Goal: Task Accomplishment & Management: Use online tool/utility

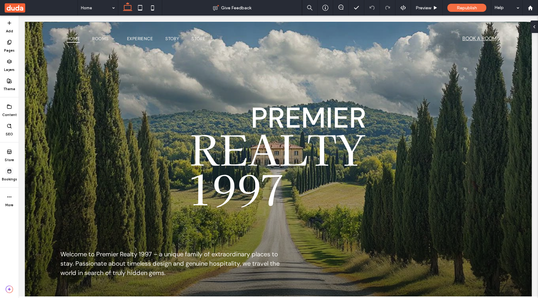
click at [9, 174] on span at bounding box center [9, 171] width 7 height 7
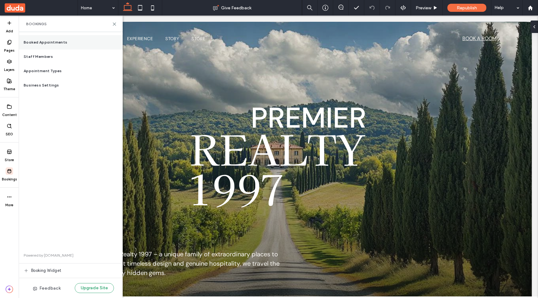
click at [47, 39] on div "Booked Appointments" at bounding box center [71, 42] width 104 height 14
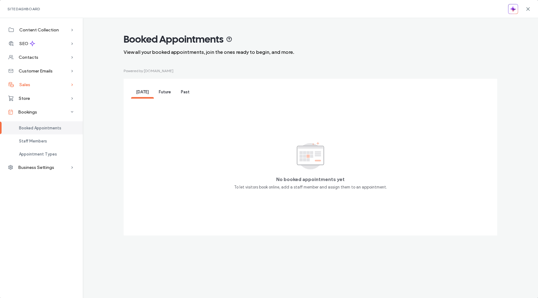
click at [28, 85] on span "Sales" at bounding box center [24, 84] width 11 height 5
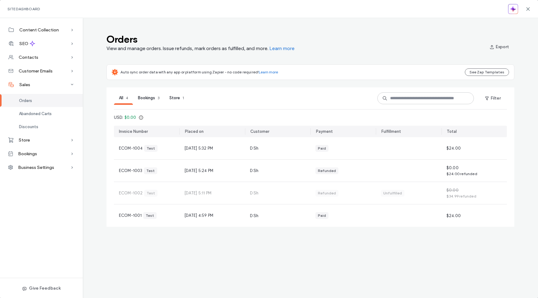
click at [147, 97] on span "Bookings" at bounding box center [146, 98] width 17 height 5
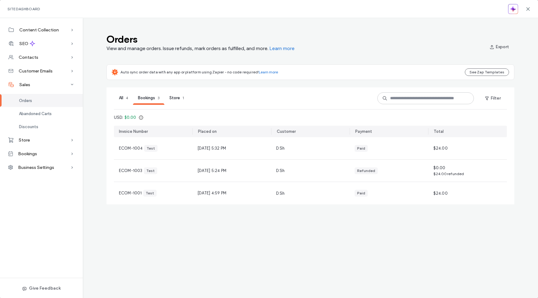
click at [124, 97] on div "All 4" at bounding box center [123, 98] width 19 height 13
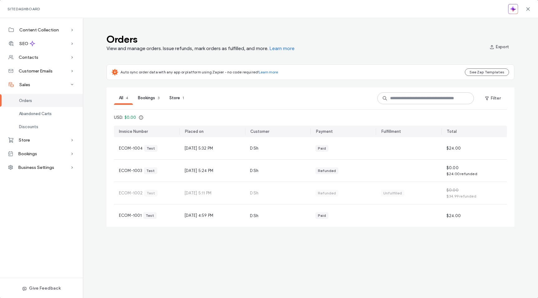
click at [148, 97] on span "Bookings" at bounding box center [146, 98] width 17 height 5
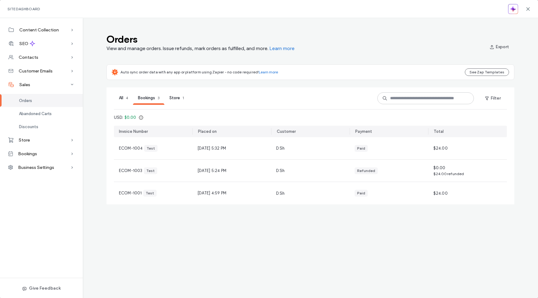
click at [176, 97] on span "Store" at bounding box center [174, 98] width 11 height 5
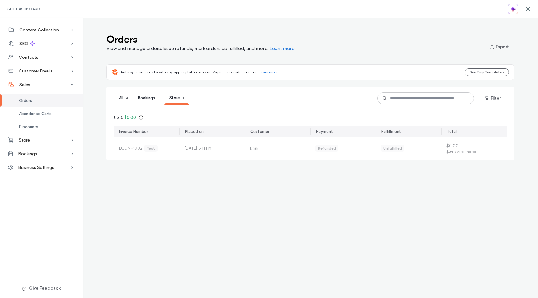
click at [121, 98] on span "All" at bounding box center [121, 98] width 4 height 5
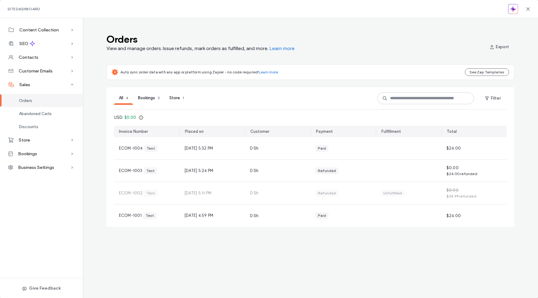
click at [179, 97] on span "Store" at bounding box center [174, 98] width 11 height 5
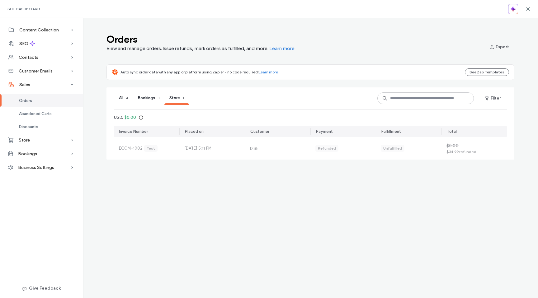
click at [125, 97] on div "All 4" at bounding box center [123, 98] width 19 height 13
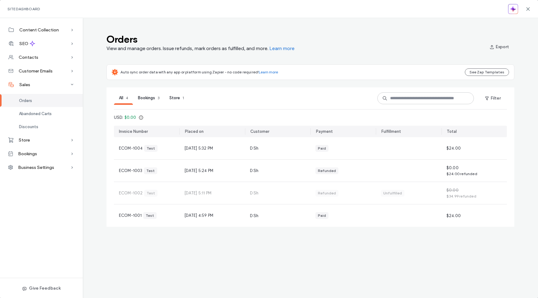
click at [152, 98] on span "Bookings" at bounding box center [146, 98] width 17 height 5
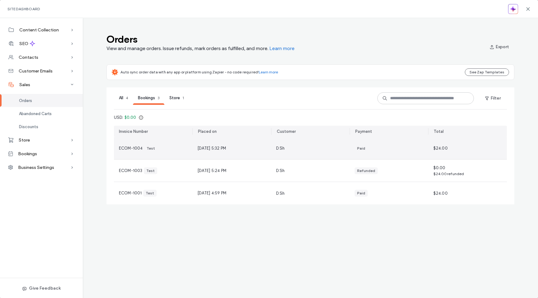
click at [210, 147] on span "Oct 9, 2025, 5:32 PM" at bounding box center [211, 148] width 29 height 6
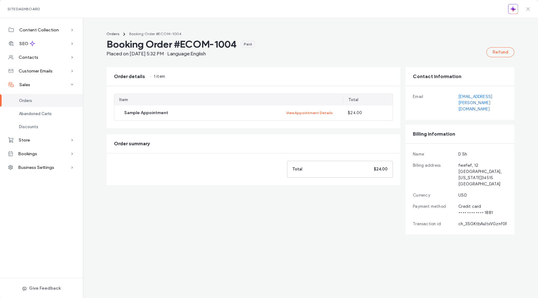
click at [527, 8] on icon at bounding box center [528, 9] width 5 height 5
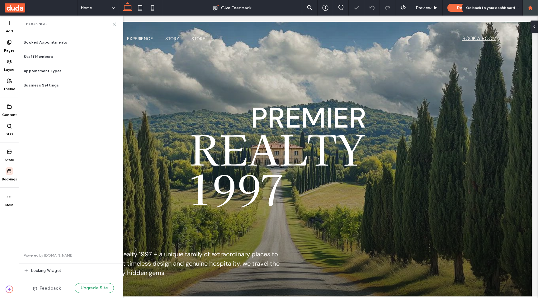
click at [537, 9] on div at bounding box center [530, 7] width 15 height 5
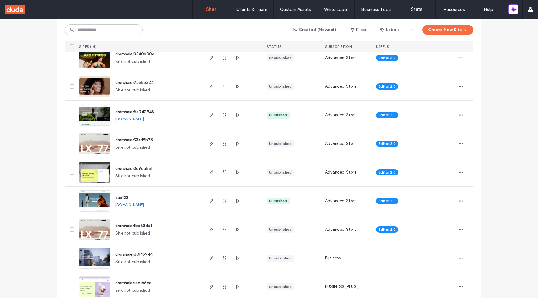
scroll to position [124, 0]
click at [209, 202] on icon "button" at bounding box center [211, 200] width 5 height 5
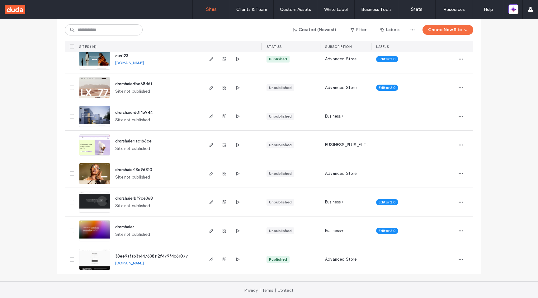
scroll to position [267, 0]
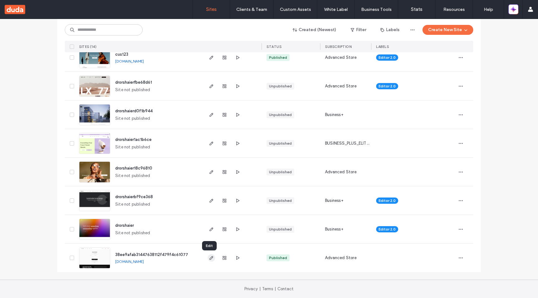
click at [209, 257] on icon "button" at bounding box center [211, 258] width 5 height 5
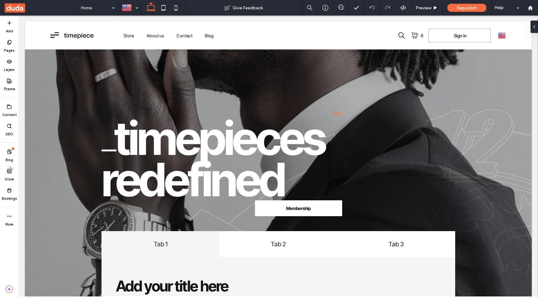
click at [12, 173] on icon at bounding box center [9, 171] width 5 height 5
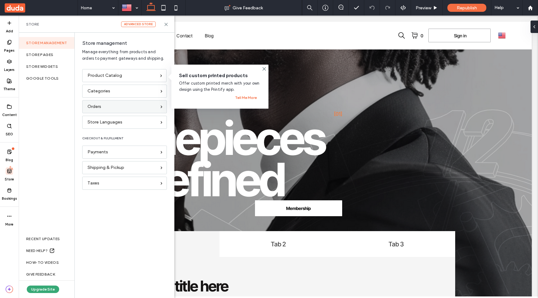
click at [113, 107] on div "Orders" at bounding box center [121, 106] width 69 height 7
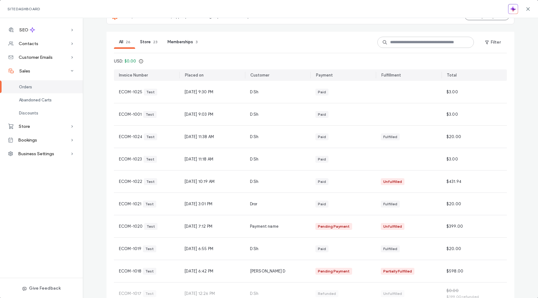
scroll to position [65, 0]
